Goal: Complete application form

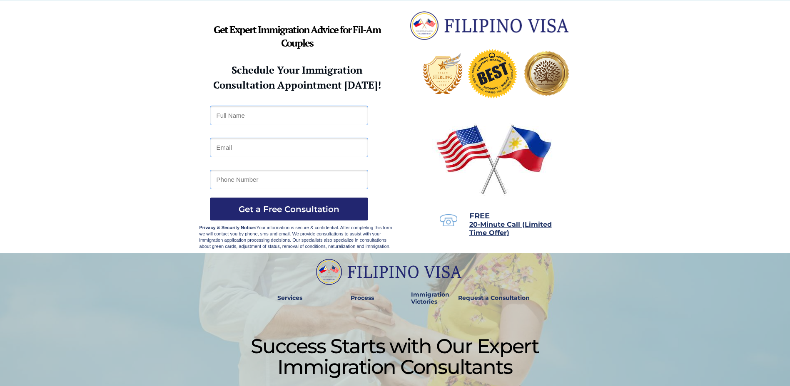
click at [288, 118] on input "text" at bounding box center [289, 116] width 158 height 20
type input "Jhoana Ortiz"
type input "jhoanamarie.ortiz09@gmail.com"
type input "09176962372"
click at [274, 207] on span "Get a Free Consultation" at bounding box center [289, 209] width 158 height 10
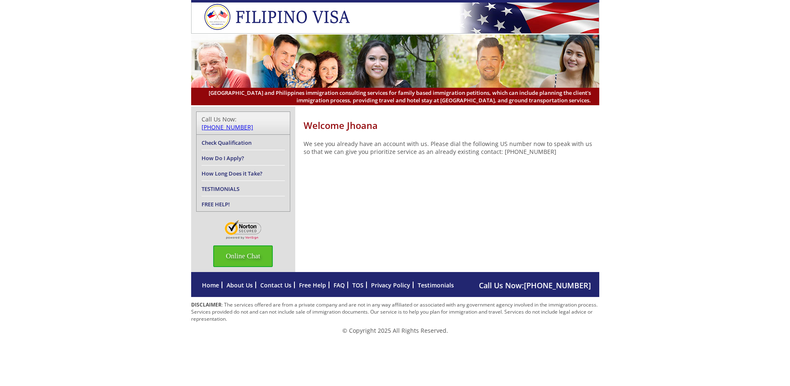
click at [254, 255] on span "Online Chat" at bounding box center [243, 257] width 60 height 22
click at [263, 251] on span "Online Chat" at bounding box center [243, 257] width 60 height 22
